Goal: Task Accomplishment & Management: Manage account settings

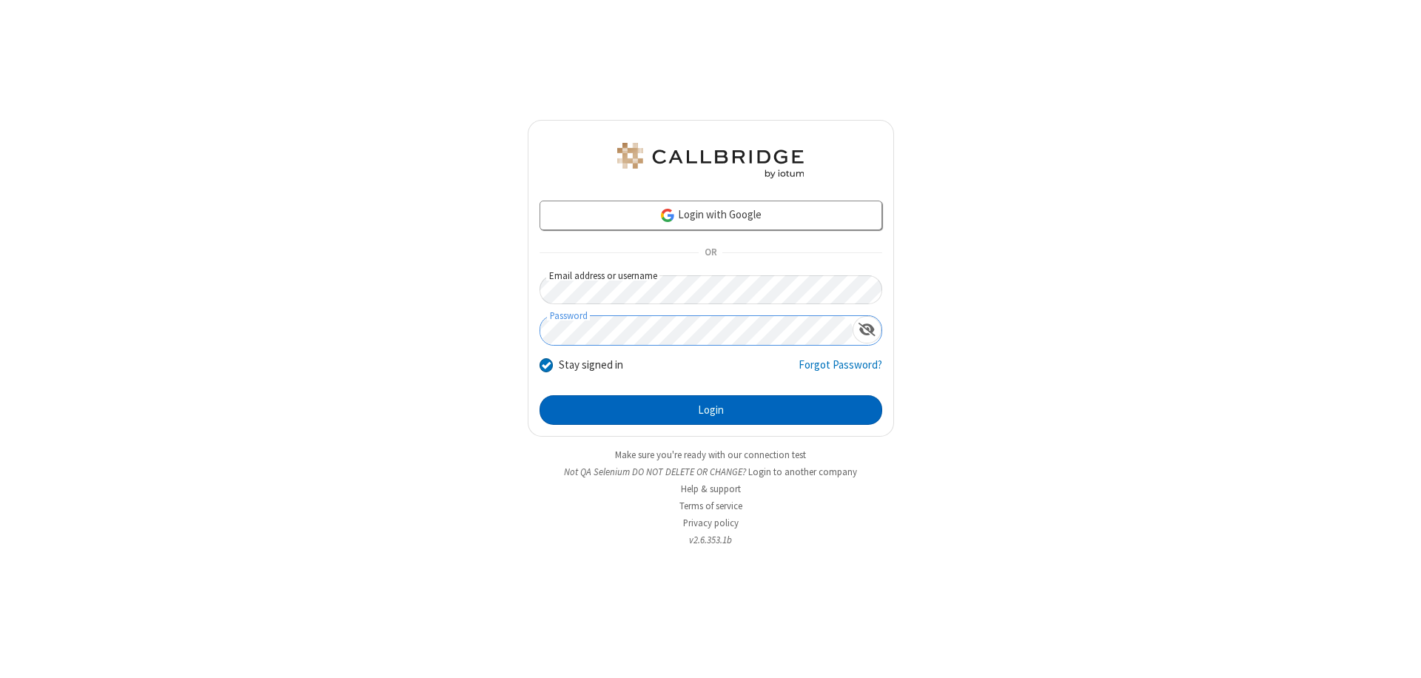
click at [711, 410] on button "Login" at bounding box center [711, 410] width 343 height 30
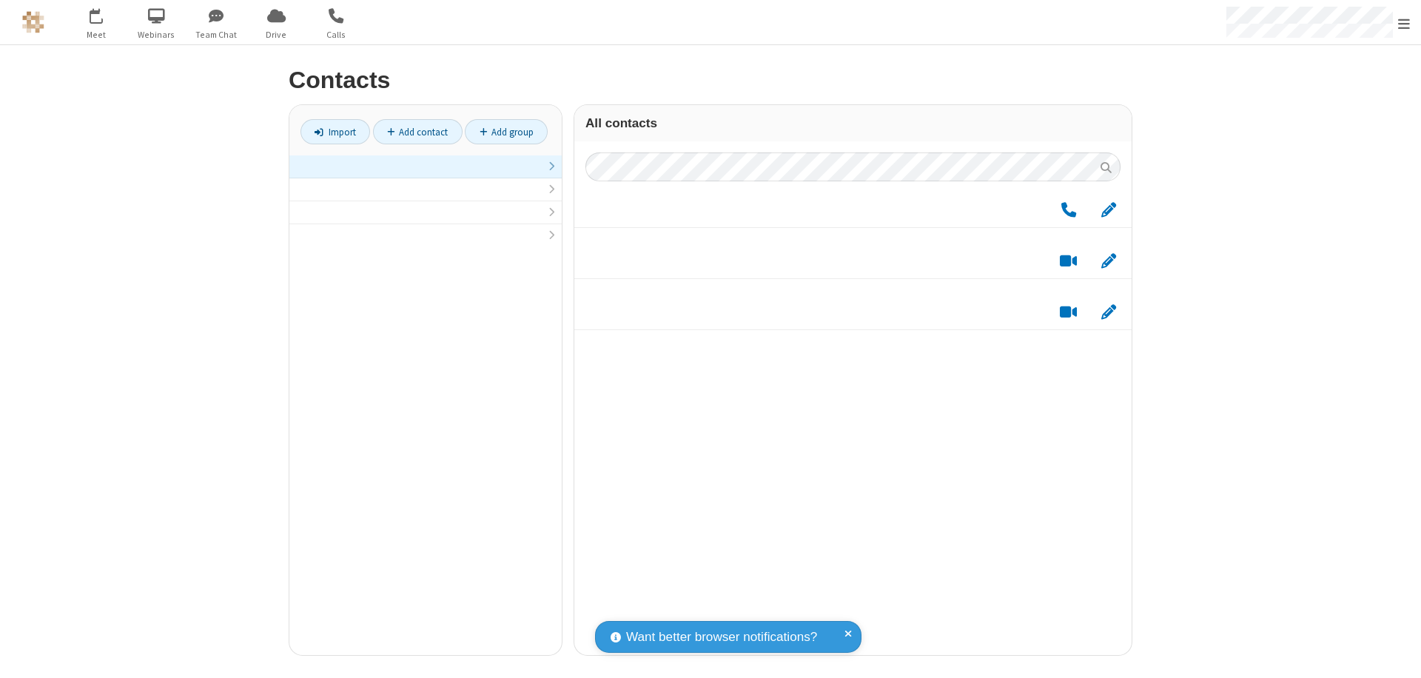
click at [426, 175] on link at bounding box center [425, 166] width 272 height 23
click at [506, 132] on link "Add group" at bounding box center [506, 131] width 83 height 25
